Goal: Task Accomplishment & Management: Use online tool/utility

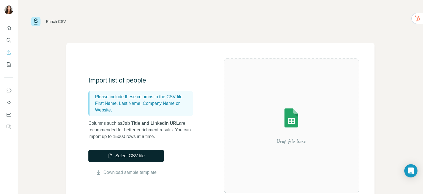
click at [132, 159] on button "Select CSV file" at bounding box center [125, 155] width 75 height 12
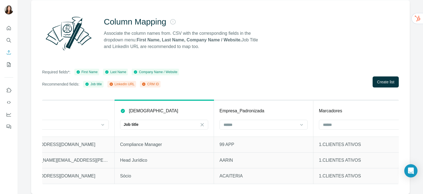
scroll to position [0, 335]
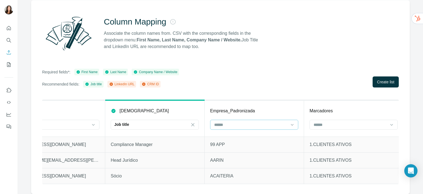
click at [243, 121] on input at bounding box center [251, 124] width 74 height 6
click at [251, 107] on p "Empresa_Padronizada" at bounding box center [232, 110] width 45 height 7
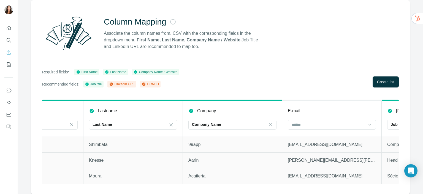
scroll to position [0, 57]
click at [328, 121] on input at bounding box center [329, 124] width 74 height 6
click at [317, 107] on div "E-mail" at bounding box center [333, 110] width 88 height 7
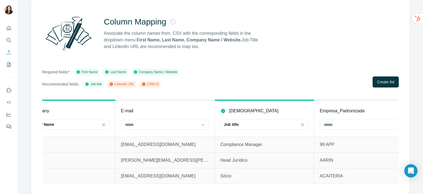
scroll to position [0, 343]
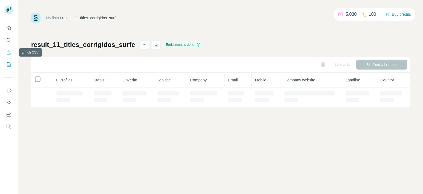
click at [8, 52] on icon "Enrich CSV" at bounding box center [9, 53] width 6 height 6
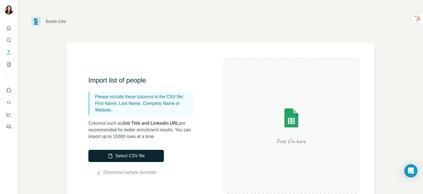
click at [119, 158] on button "Select CSV file" at bounding box center [125, 155] width 75 height 12
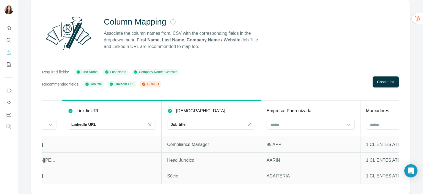
scroll to position [0, 442]
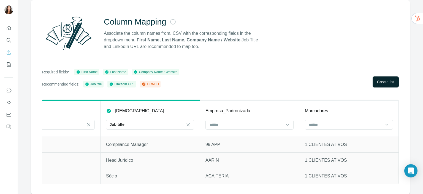
click at [379, 79] on span "Create list" at bounding box center [385, 82] width 17 height 6
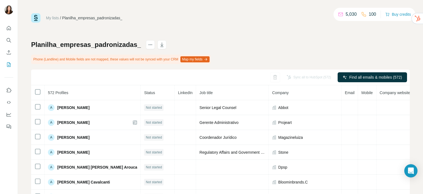
click at [178, 90] on span "LinkedIn" at bounding box center [185, 92] width 15 height 4
click at [392, 104] on div at bounding box center [394, 105] width 4 height 4
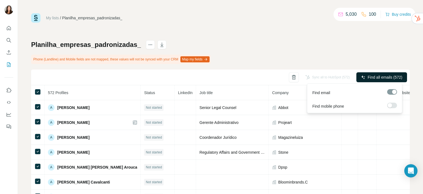
click at [374, 76] on span "Find all emails (572)" at bounding box center [385, 77] width 35 height 6
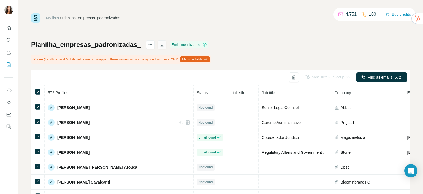
click at [161, 43] on icon "button" at bounding box center [162, 45] width 6 height 6
